Goal: Task Accomplishment & Management: Manage account settings

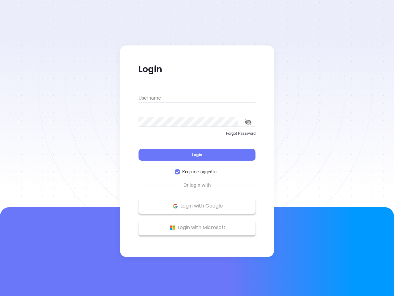
click at [197, 148] on div "Login" at bounding box center [197, 150] width 117 height 19
click at [197, 98] on input "Username" at bounding box center [197, 98] width 117 height 10
click at [248, 122] on icon "toggle password visibility" at bounding box center [248, 122] width 7 height 6
click at [197, 155] on span "Login" at bounding box center [197, 154] width 10 height 5
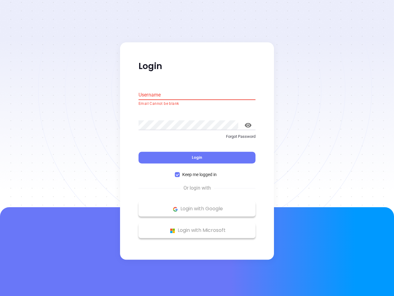
click at [197, 172] on span "Keep me logged in" at bounding box center [199, 174] width 39 height 7
click at [180, 172] on input "Keep me logged in" at bounding box center [177, 174] width 5 height 5
checkbox input "false"
click at [197, 206] on p "Login with Google" at bounding box center [197, 208] width 111 height 9
click at [197, 227] on p "Login with Microsoft" at bounding box center [197, 230] width 111 height 9
